Goal: Information Seeking & Learning: Find specific fact

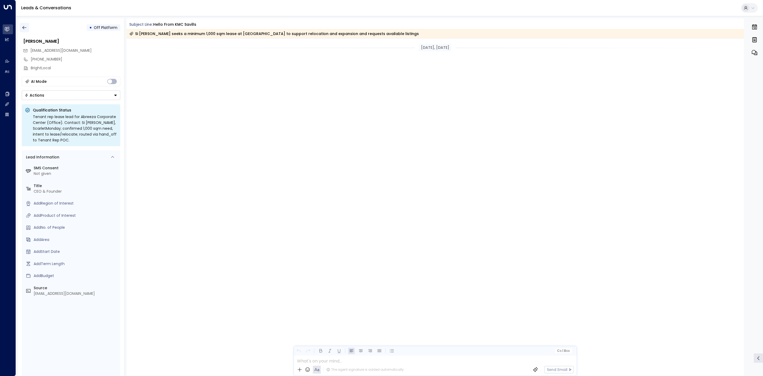
scroll to position [598, 0]
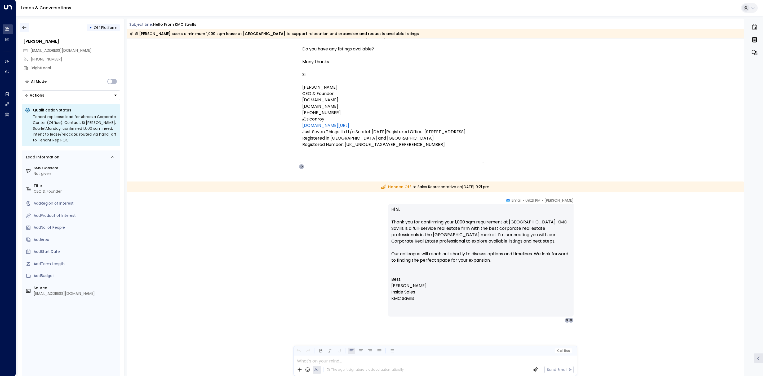
click at [23, 29] on icon "button" at bounding box center [24, 27] width 5 height 5
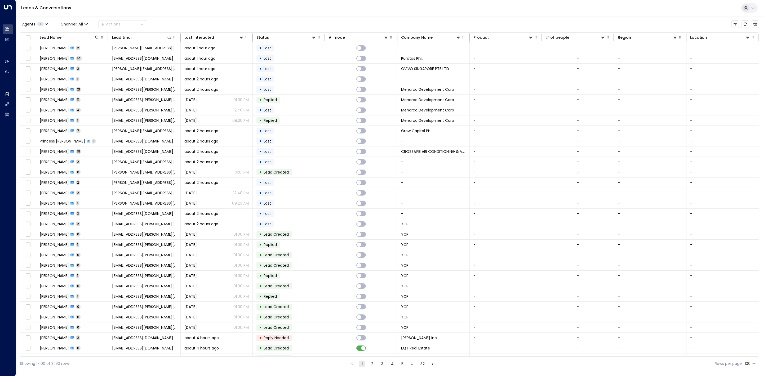
click at [401, 22] on div "Agents 1 Channel: All Actions" at bounding box center [390, 24] width 740 height 11
click at [374, 360] on button "2" at bounding box center [372, 363] width 6 height 6
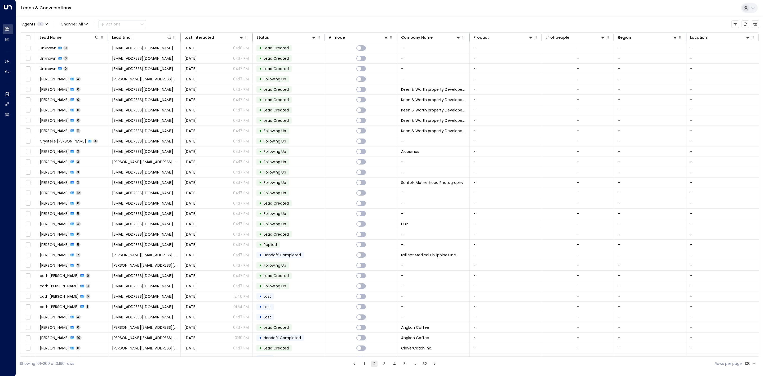
scroll to position [493, 0]
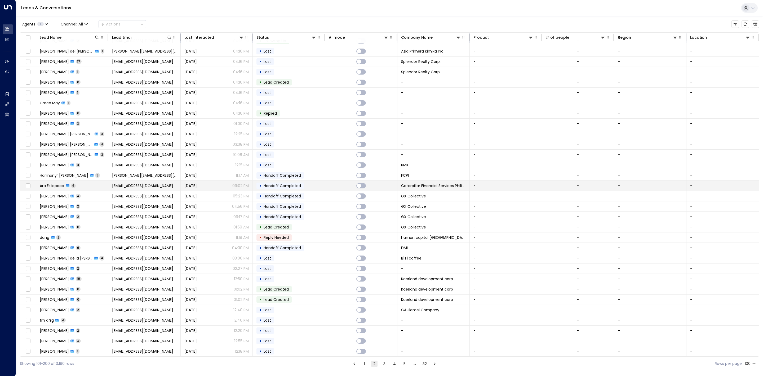
click at [279, 188] on span "Handoff Completed" at bounding box center [282, 185] width 37 height 5
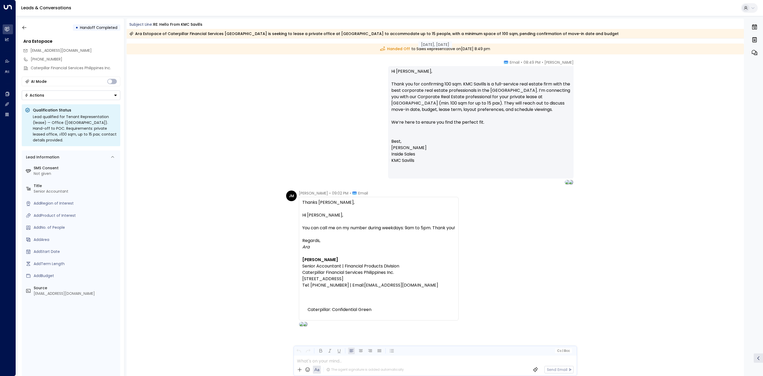
scroll to position [980, 0]
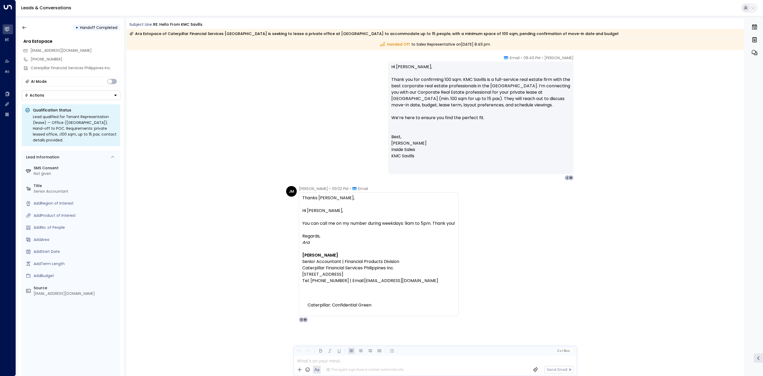
click at [584, 214] on div "JM Joara Marie Estopace • 09:02 PM • Email Thanks Olivia, Hi Mark John, You can…" at bounding box center [436, 254] width 300 height 136
click at [231, 121] on div "Olivia Tan • 08:49 PM • Email Hi Ara, Thank you for confirming 100 sqm. KMC Sav…" at bounding box center [436, 117] width 618 height 125
click at [27, 27] on button "button" at bounding box center [25, 28] width 10 height 10
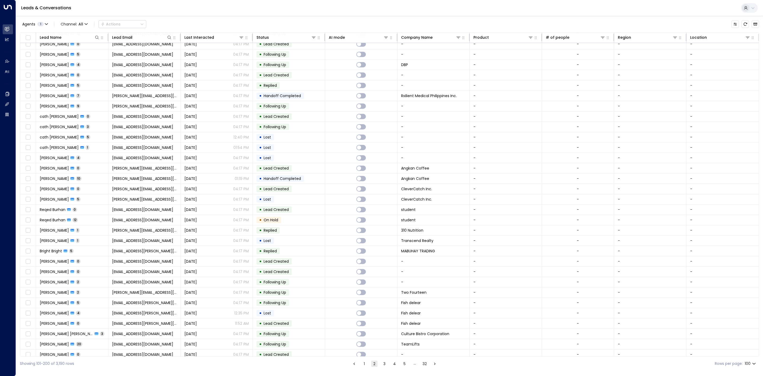
scroll to position [493, 0]
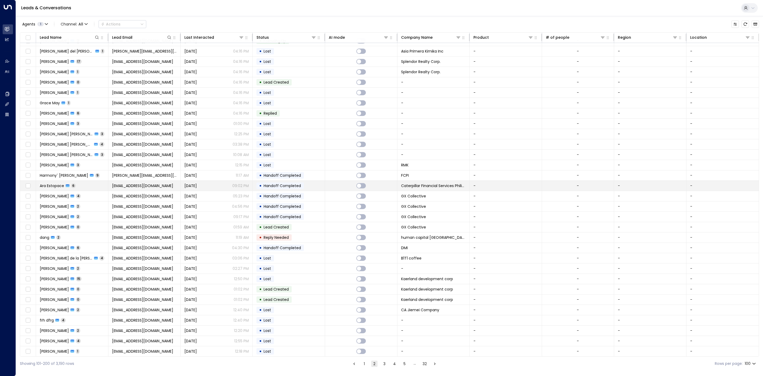
click at [239, 188] on p "09:02 PM" at bounding box center [240, 185] width 16 height 5
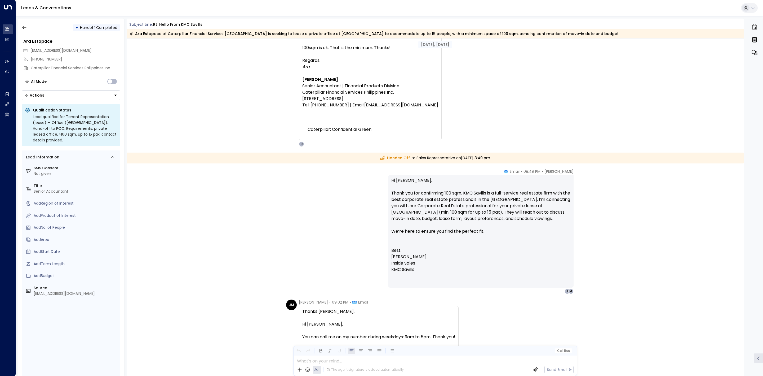
scroll to position [980, 0]
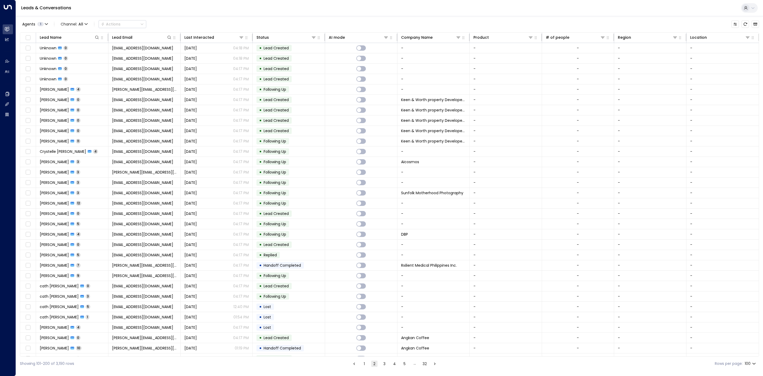
scroll to position [210, 0]
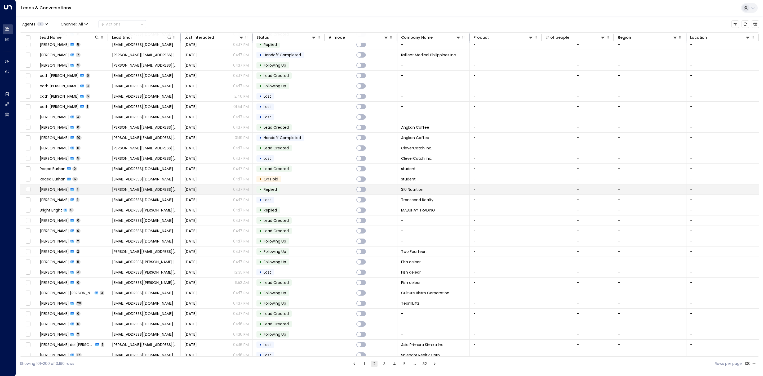
click at [267, 192] on span "Replied" at bounding box center [270, 189] width 13 height 5
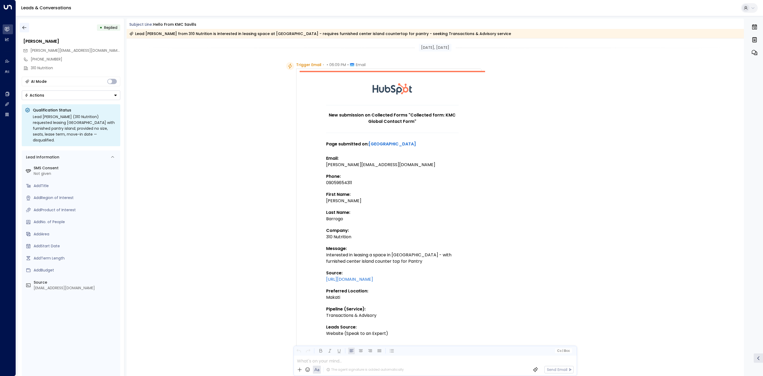
click at [25, 27] on icon "button" at bounding box center [24, 27] width 5 height 5
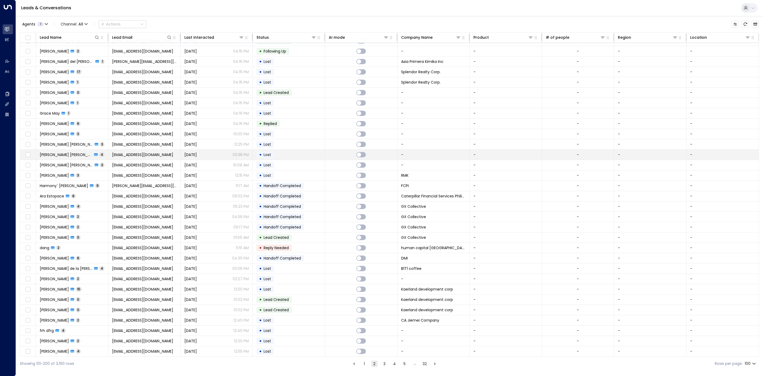
scroll to position [543, 0]
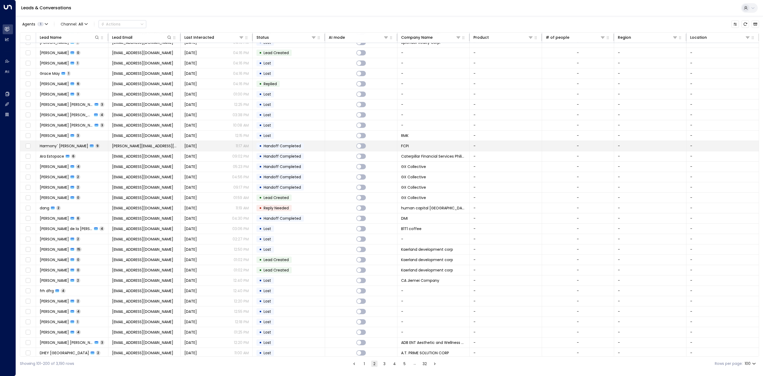
click at [324, 151] on td "• Handoff Completed" at bounding box center [289, 146] width 72 height 10
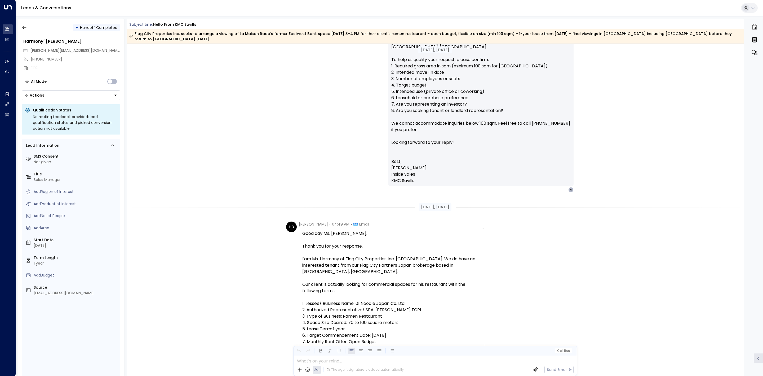
scroll to position [619, 0]
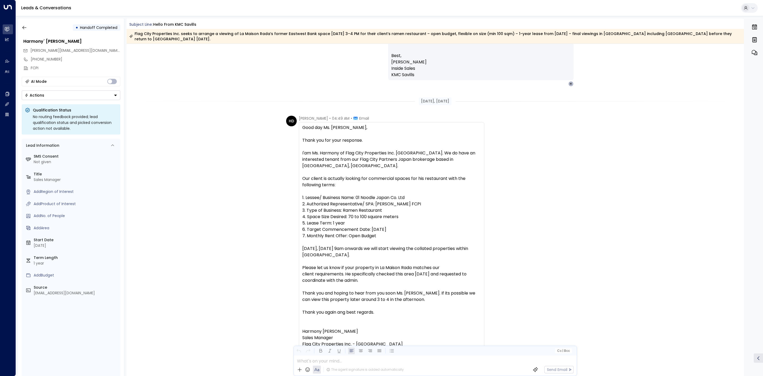
drag, startPoint x: 383, startPoint y: 226, endPoint x: 302, endPoint y: 184, distance: 90.8
click at [302, 184] on div "Good day Ms. [PERSON_NAME], Thank you for your response. I'am Ms. Harmony of Fl…" at bounding box center [391, 251] width 179 height 254
copy div "1. Lessee/ Business Name: 01 Noodle Japan Co. Ltd 2. Authorized Representative/…"
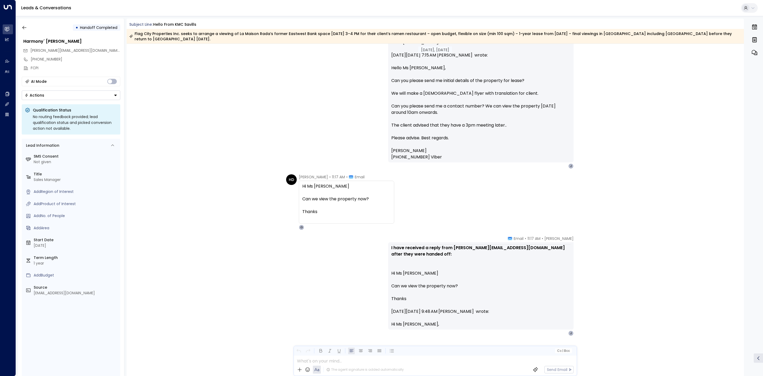
scroll to position [2169, 0]
